Goal: Use online tool/utility: Utilize a website feature to perform a specific function

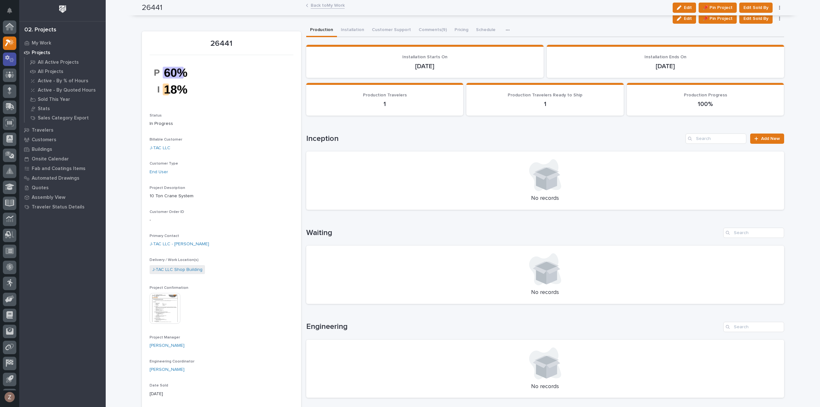
scroll to position [14, 0]
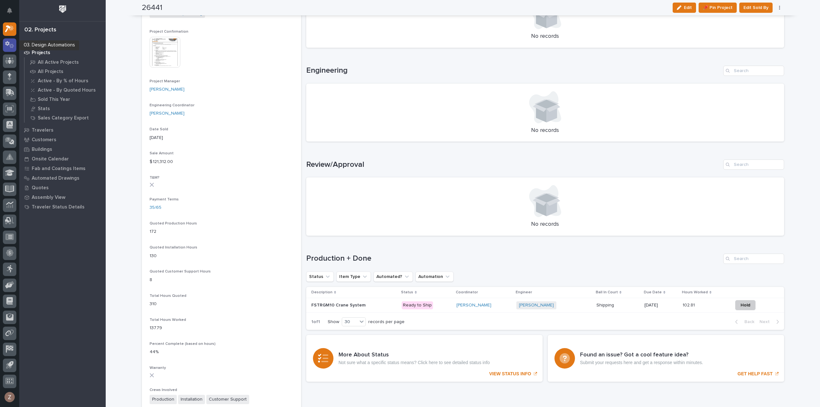
click at [12, 41] on icon at bounding box center [9, 44] width 9 height 7
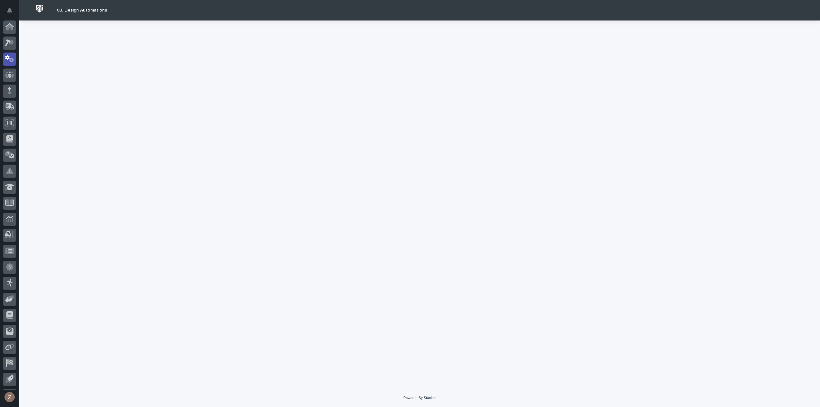
scroll to position [14, 0]
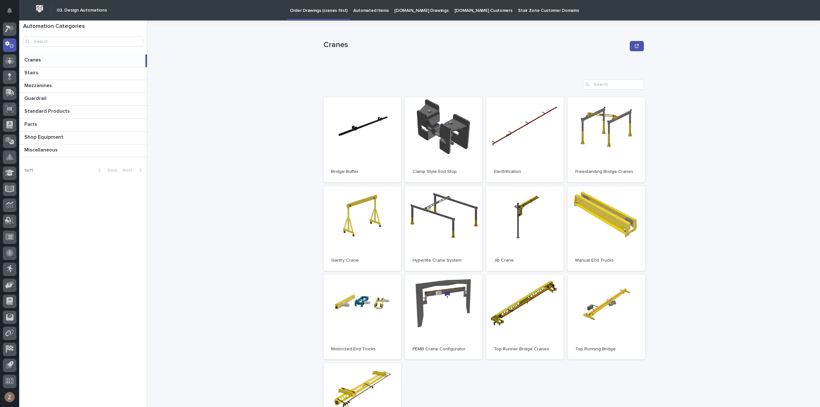
click at [372, 11] on p "Automated Items" at bounding box center [370, 6] width 35 height 13
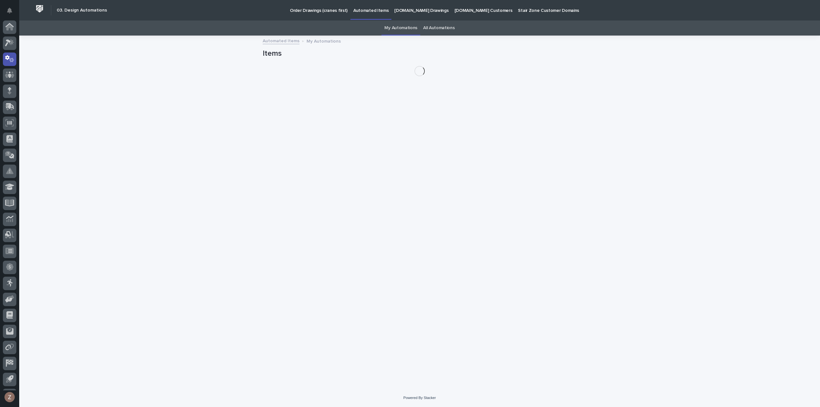
scroll to position [14, 0]
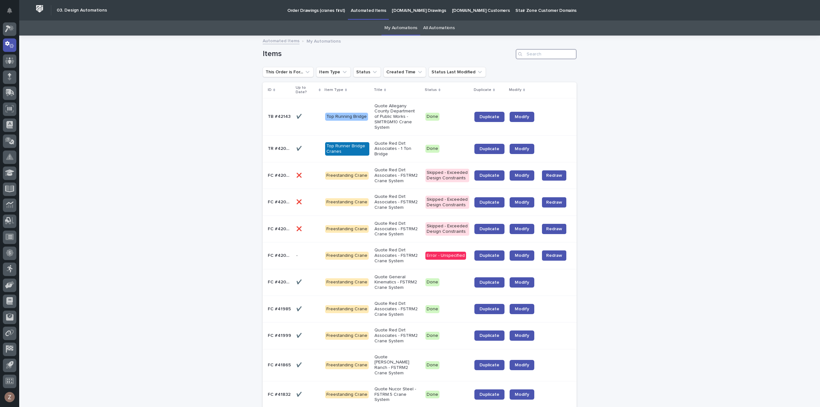
click at [528, 54] on input "Search" at bounding box center [546, 54] width 61 height 10
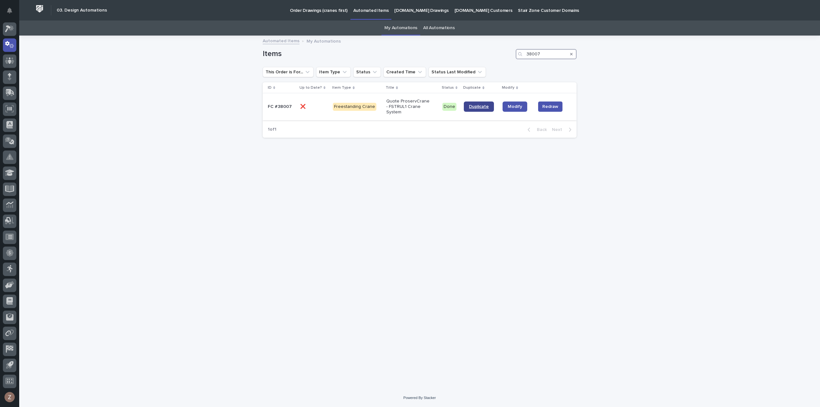
type input "38007"
click at [473, 107] on span "Duplicate" at bounding box center [479, 106] width 20 height 4
